Goal: Check status: Check status

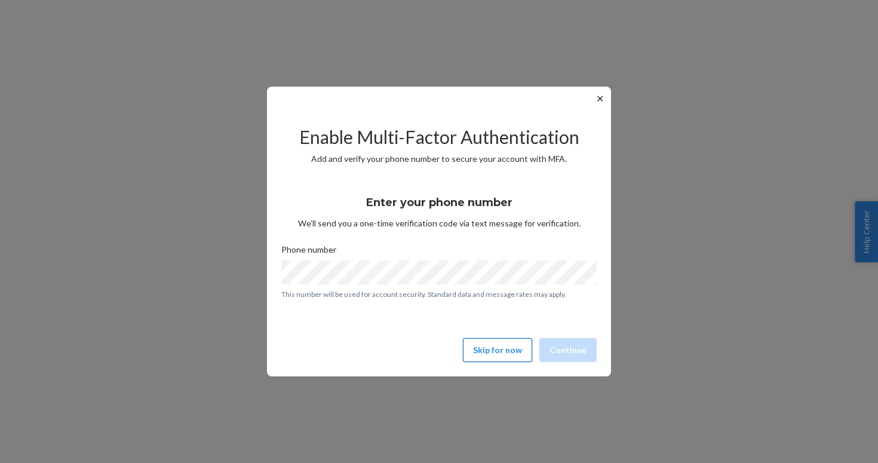
click at [497, 351] on button "Skip for now" at bounding box center [497, 350] width 69 height 24
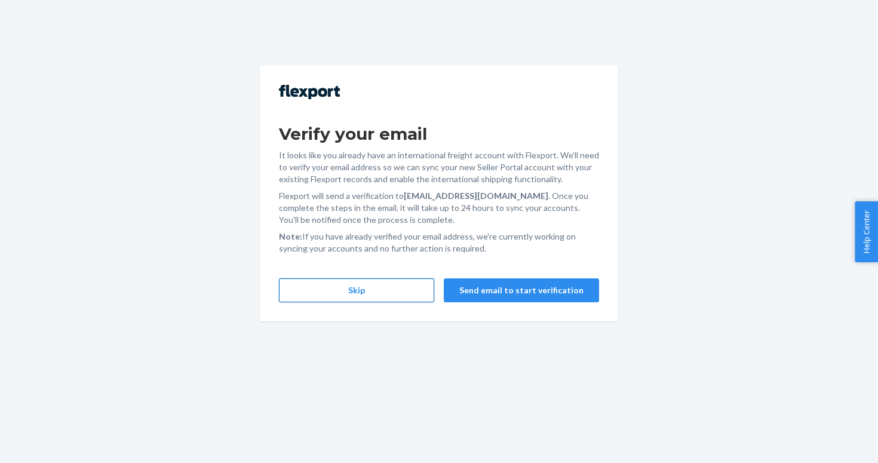
click at [375, 280] on button "Skip" at bounding box center [356, 290] width 155 height 24
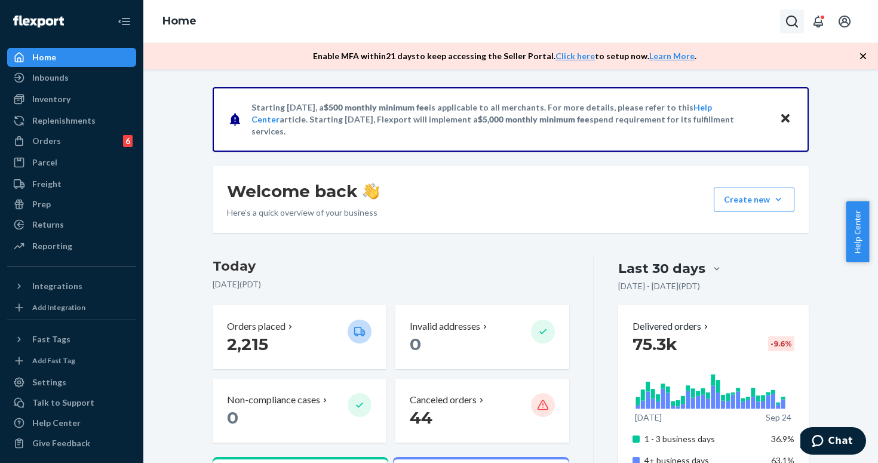
click at [791, 20] on icon "Open Search Box" at bounding box center [792, 21] width 14 height 14
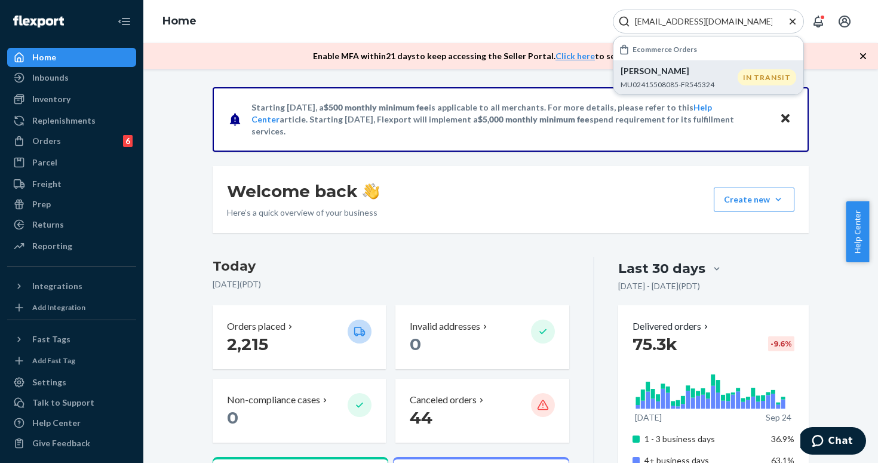
type input "[EMAIL_ADDRESS][DOMAIN_NAME]"
click at [686, 69] on p "[PERSON_NAME]" at bounding box center [678, 71] width 117 height 12
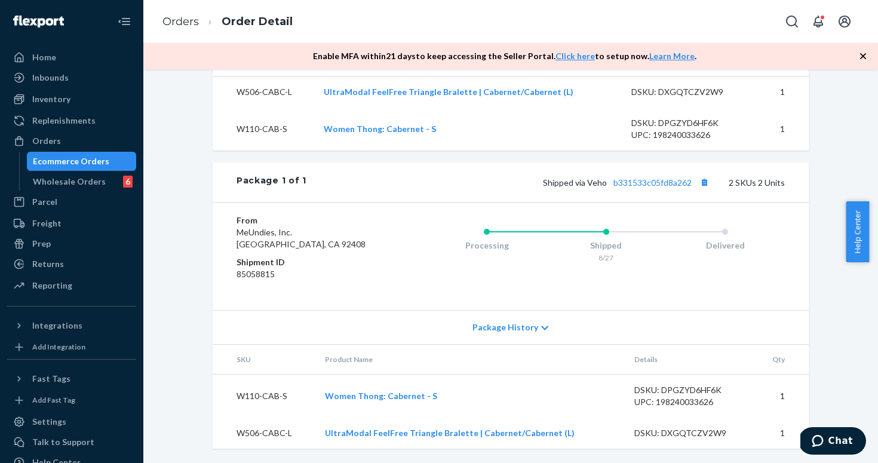
scroll to position [470, 0]
click at [509, 330] on span "Package History" at bounding box center [505, 327] width 66 height 12
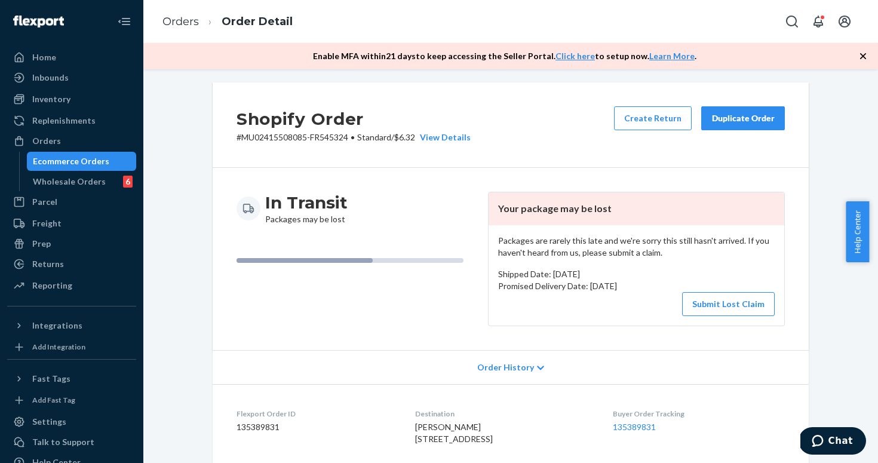
scroll to position [0, 0]
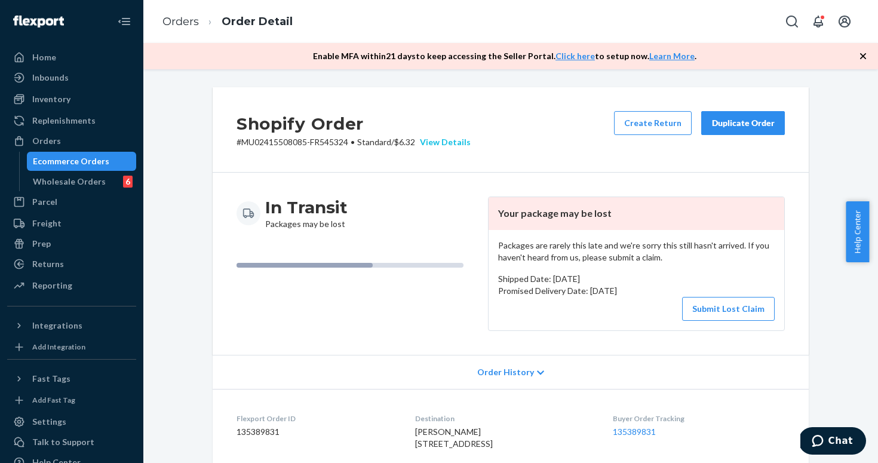
click at [457, 140] on div "View Details" at bounding box center [443, 142] width 56 height 12
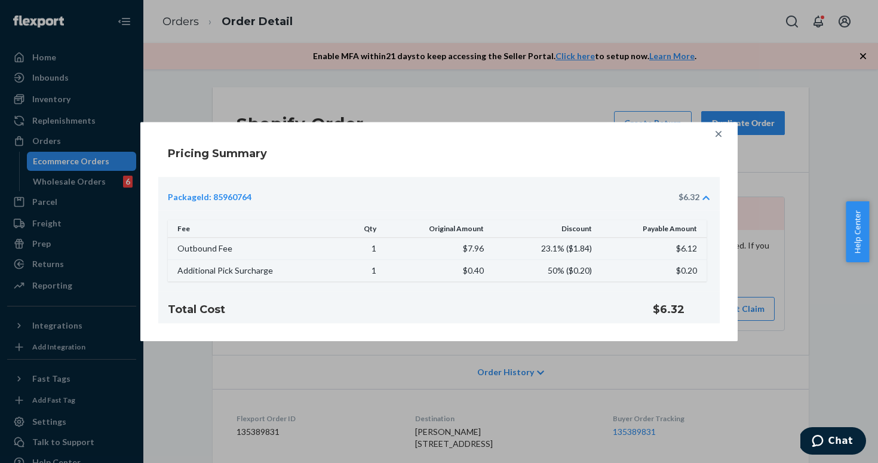
click at [718, 134] on icon at bounding box center [718, 134] width 12 height 12
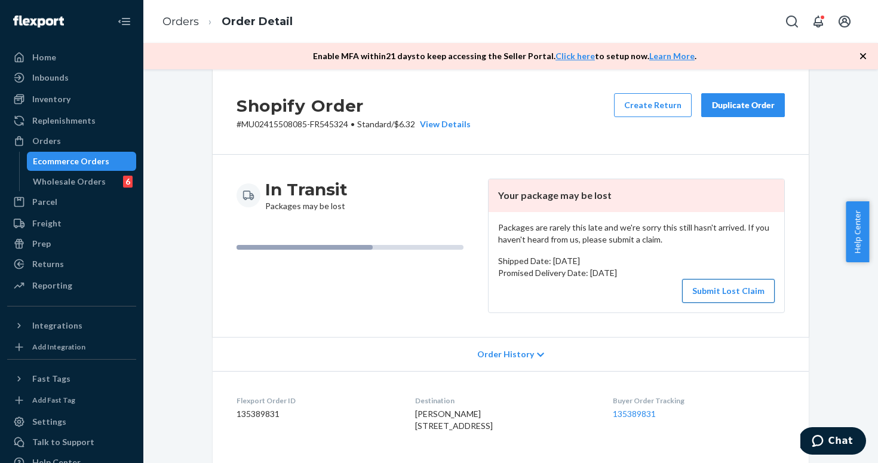
scroll to position [122, 0]
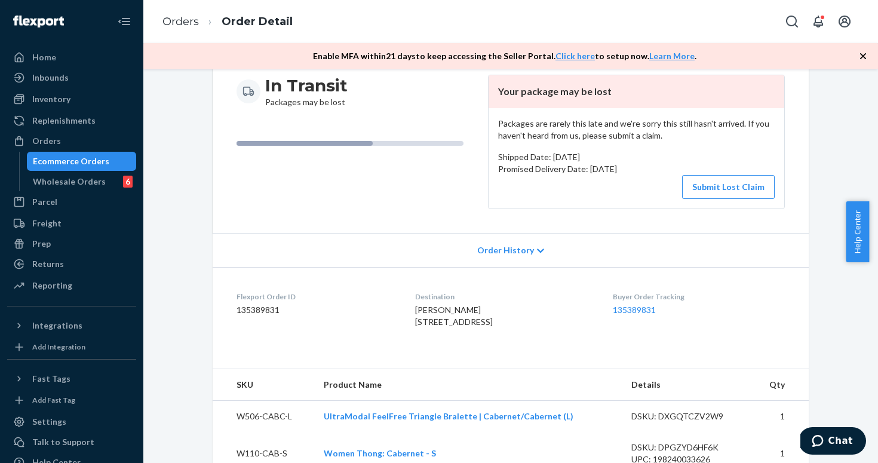
click at [503, 250] on span "Order History" at bounding box center [505, 250] width 57 height 12
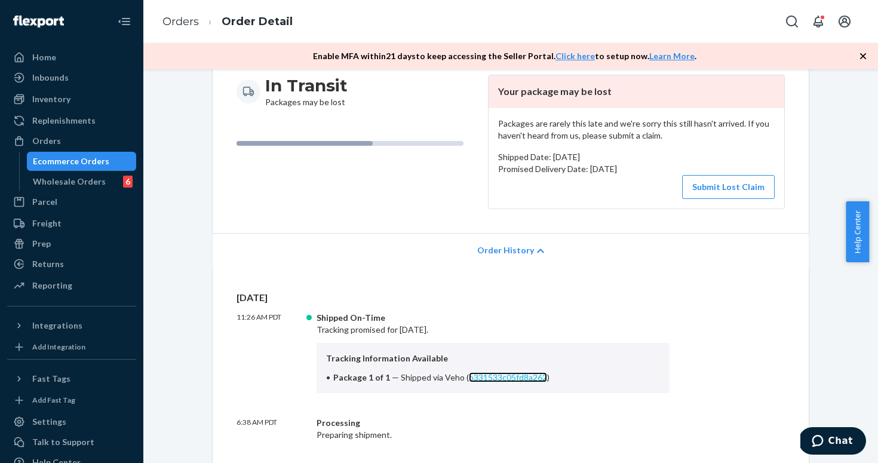
click at [505, 379] on link "b331533c05fd8a262" at bounding box center [508, 377] width 78 height 10
click at [54, 59] on div "Home" at bounding box center [44, 57] width 24 height 12
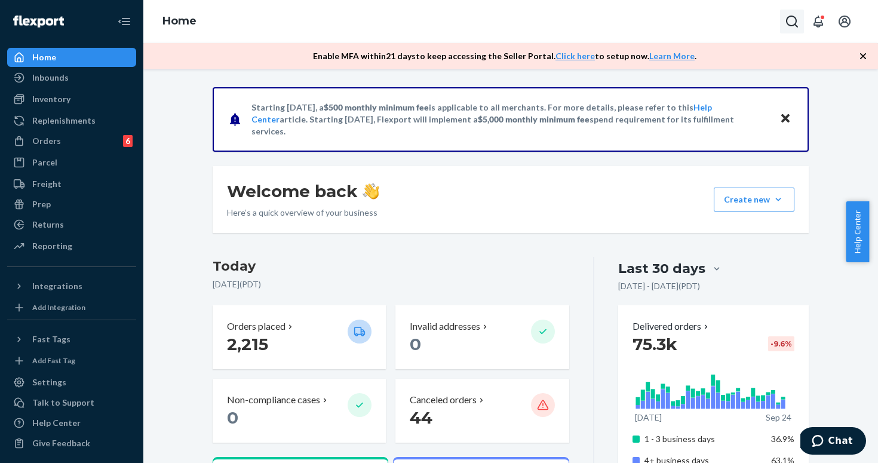
click at [786, 21] on icon "Open Search Box" at bounding box center [792, 22] width 12 height 12
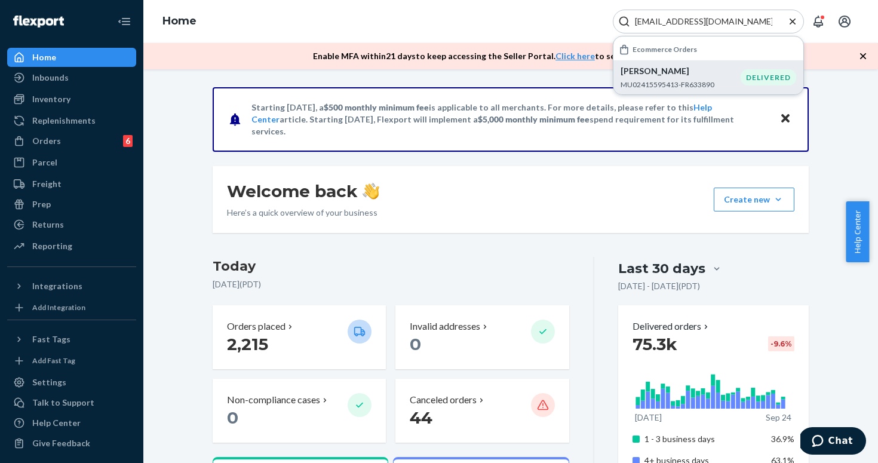
type input "[EMAIL_ADDRESS][DOMAIN_NAME]"
click at [717, 73] on p "[PERSON_NAME]" at bounding box center [680, 71] width 120 height 12
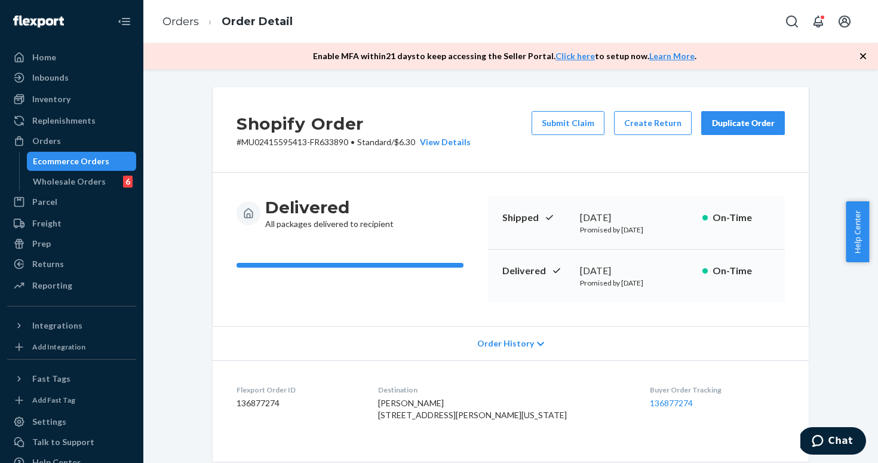
click at [521, 347] on span "Order History" at bounding box center [505, 343] width 57 height 12
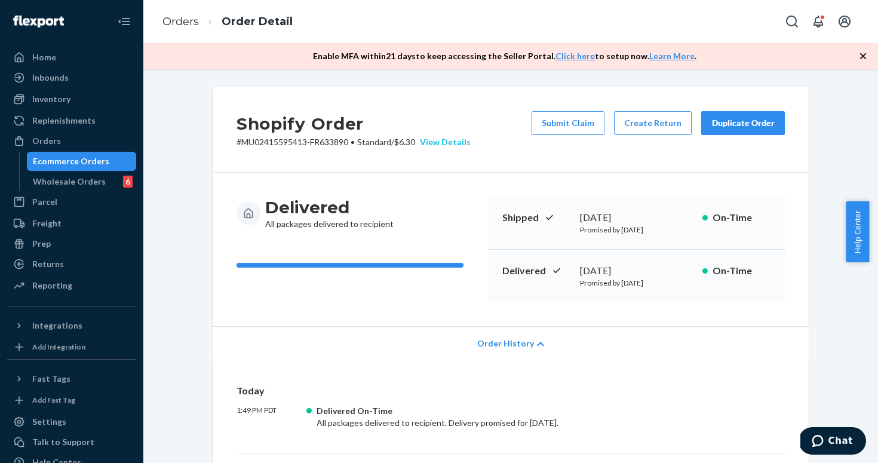
click at [439, 140] on div "View Details" at bounding box center [443, 142] width 56 height 12
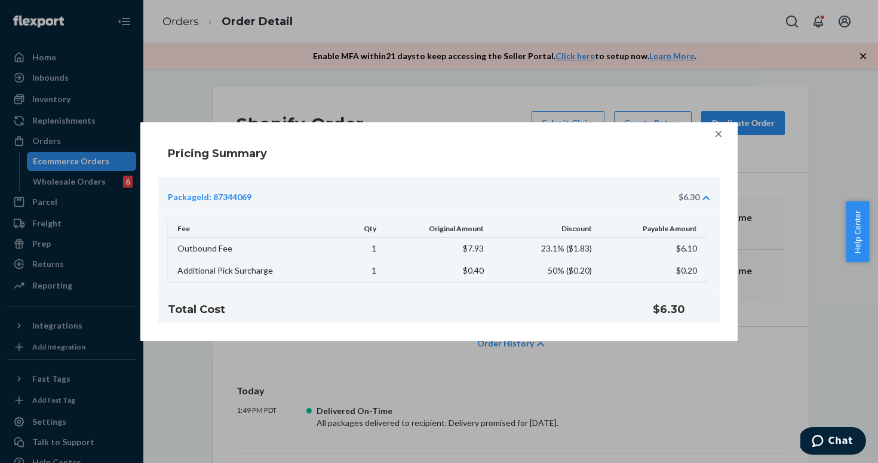
click at [719, 137] on icon at bounding box center [718, 134] width 12 height 12
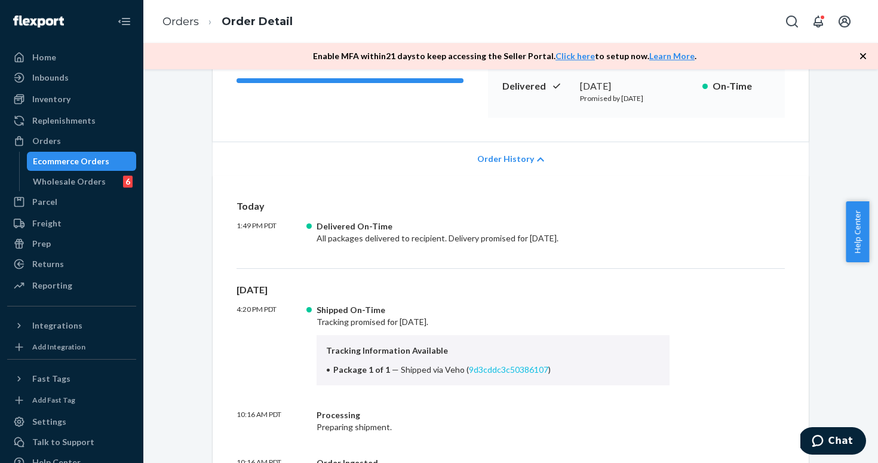
scroll to position [185, 0]
click at [485, 367] on link "9d3cddc3c50386107" at bounding box center [508, 369] width 79 height 10
click at [64, 186] on div "Wholesale Orders" at bounding box center [69, 182] width 73 height 12
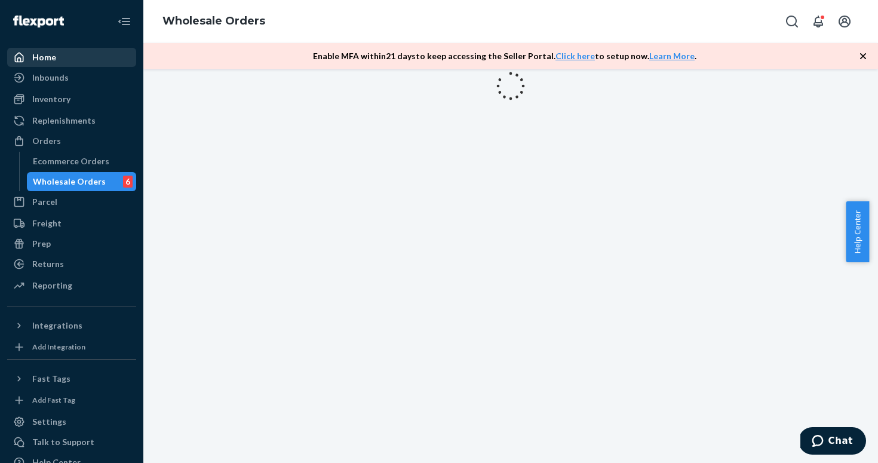
click at [50, 56] on div "Home" at bounding box center [44, 57] width 24 height 12
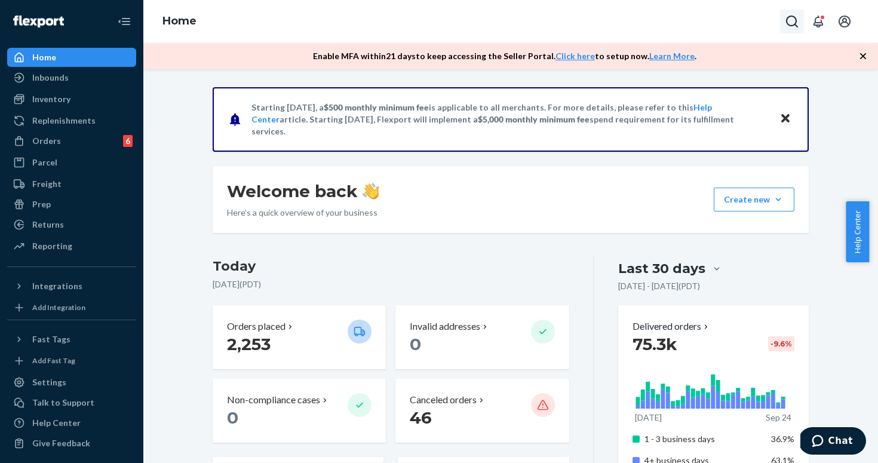
click at [794, 19] on icon "Open Search Box" at bounding box center [792, 21] width 14 height 14
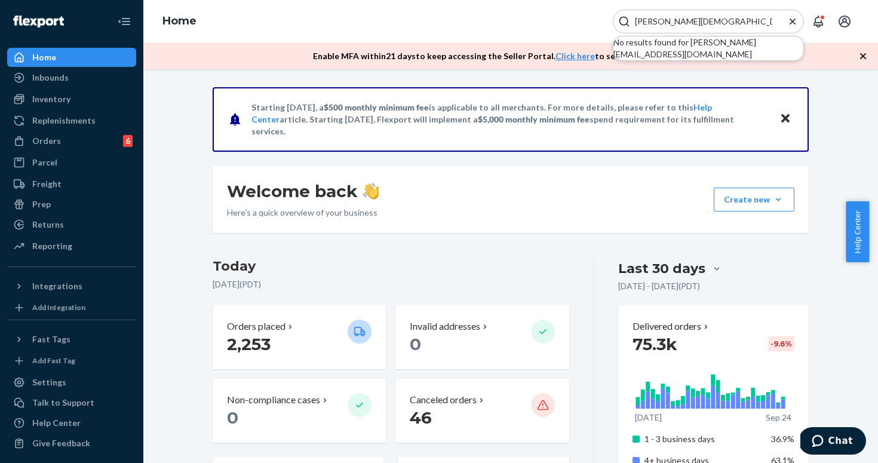
type input "[PERSON_NAME][DEMOGRAPHIC_DATA][DOMAIN_NAME]"
